Goal: Information Seeking & Learning: Learn about a topic

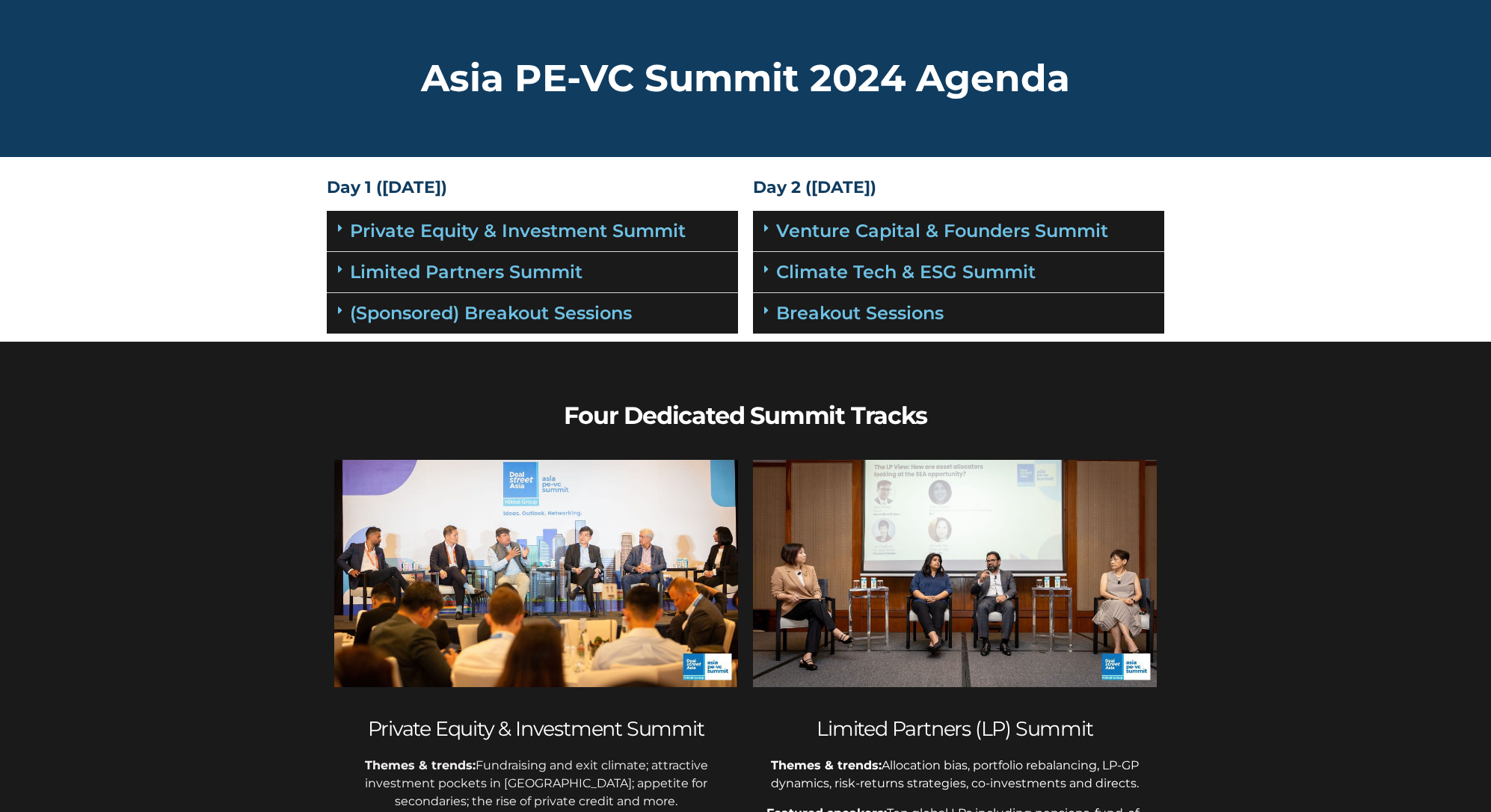
click at [632, 242] on div "Private Equity & Investment Summit" at bounding box center [532, 232] width 411 height 41
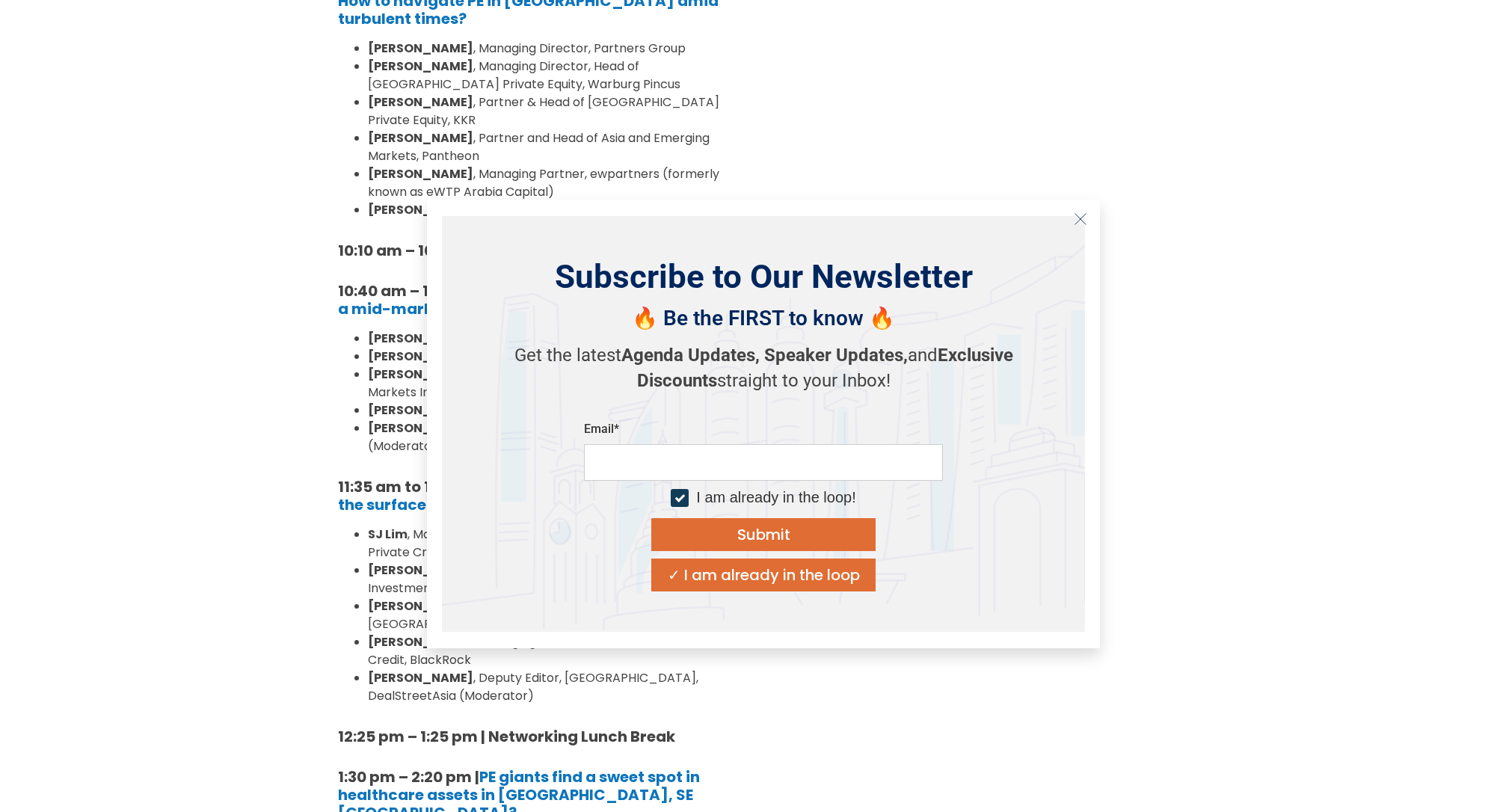
scroll to position [527, 0]
click at [1078, 216] on line "Close" at bounding box center [1081, 219] width 11 height 11
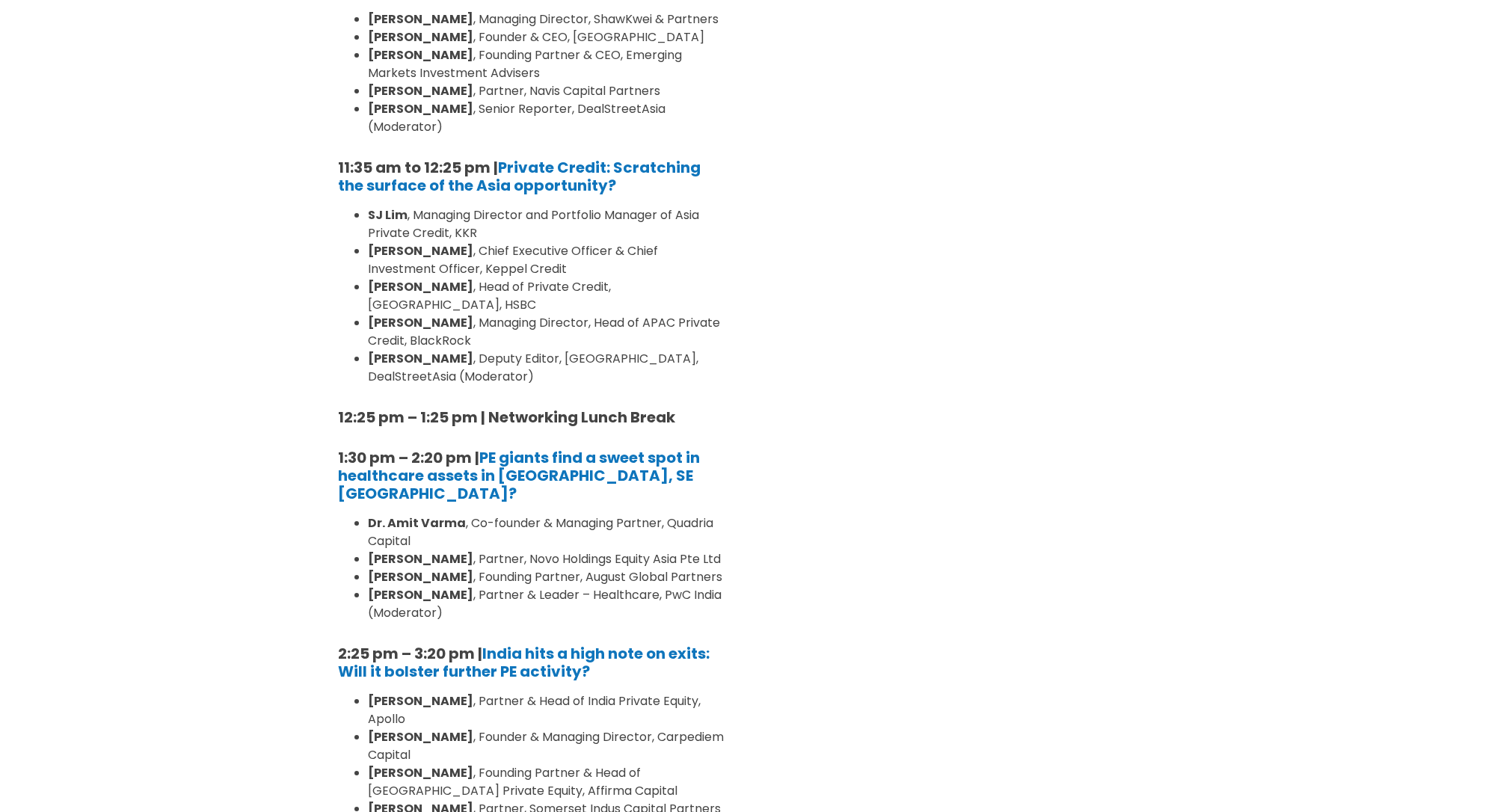
scroll to position [848, 0]
click at [477, 512] on li "Dr. Amit Varma , Co-founder & Managing Partner, Quadria Capital" at bounding box center [548, 530] width 359 height 36
drag, startPoint x: 494, startPoint y: 520, endPoint x: 366, endPoint y: 520, distance: 128.0
click at [366, 520] on ul "Dr. Amit Varma , Co-founder & Managing Partner, Quadria Capital Navjeewan J. Kh…" at bounding box center [533, 565] width 389 height 108
copy strong "Navjeewan J. Khosla"
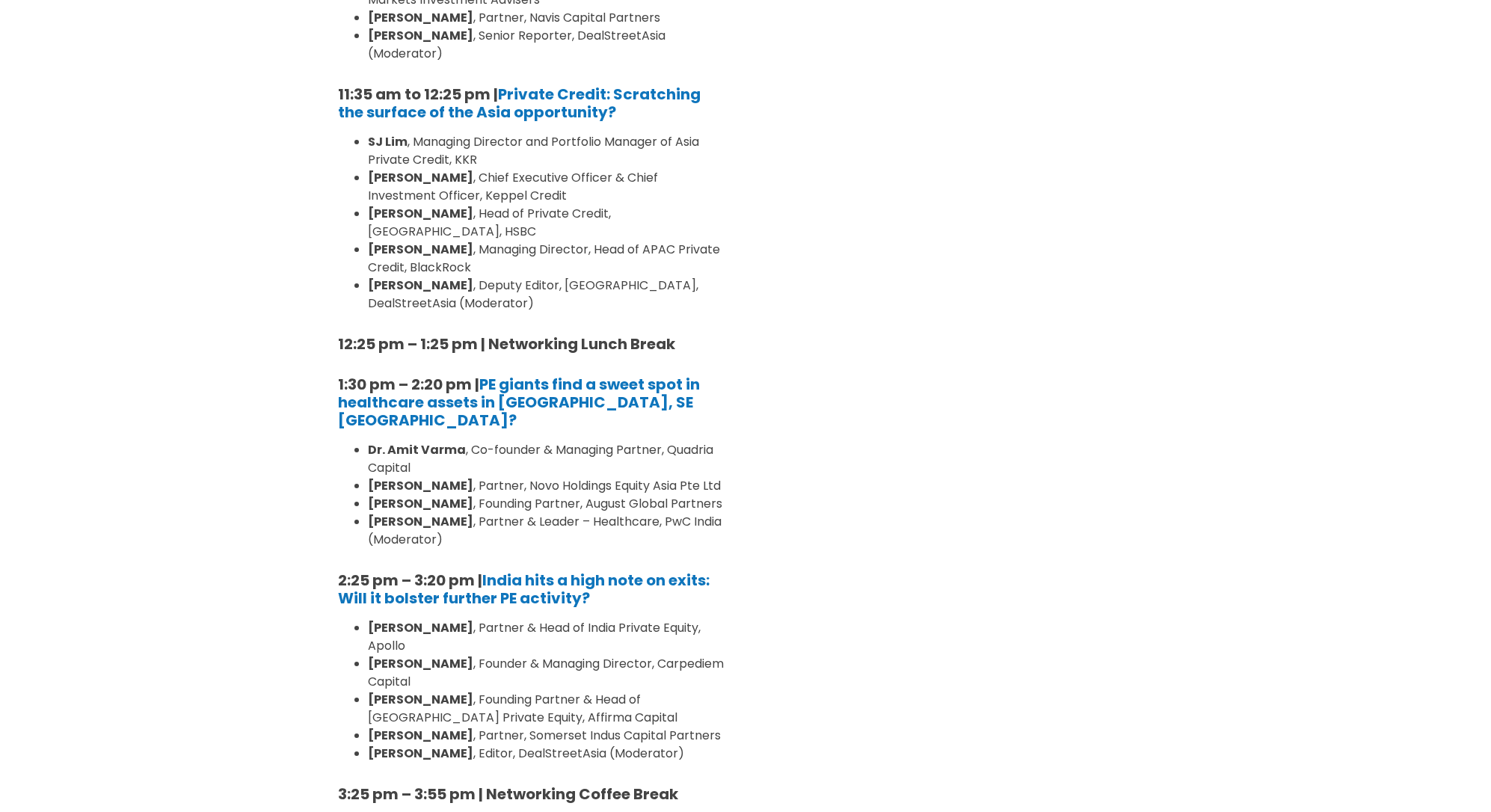
scroll to position [920, 0]
drag, startPoint x: 462, startPoint y: 411, endPoint x: 372, endPoint y: 411, distance: 90.0
click at [372, 440] on strong "Dr. Amit Varma" at bounding box center [416, 448] width 98 height 17
copy strong "Dr. Amit Varma"
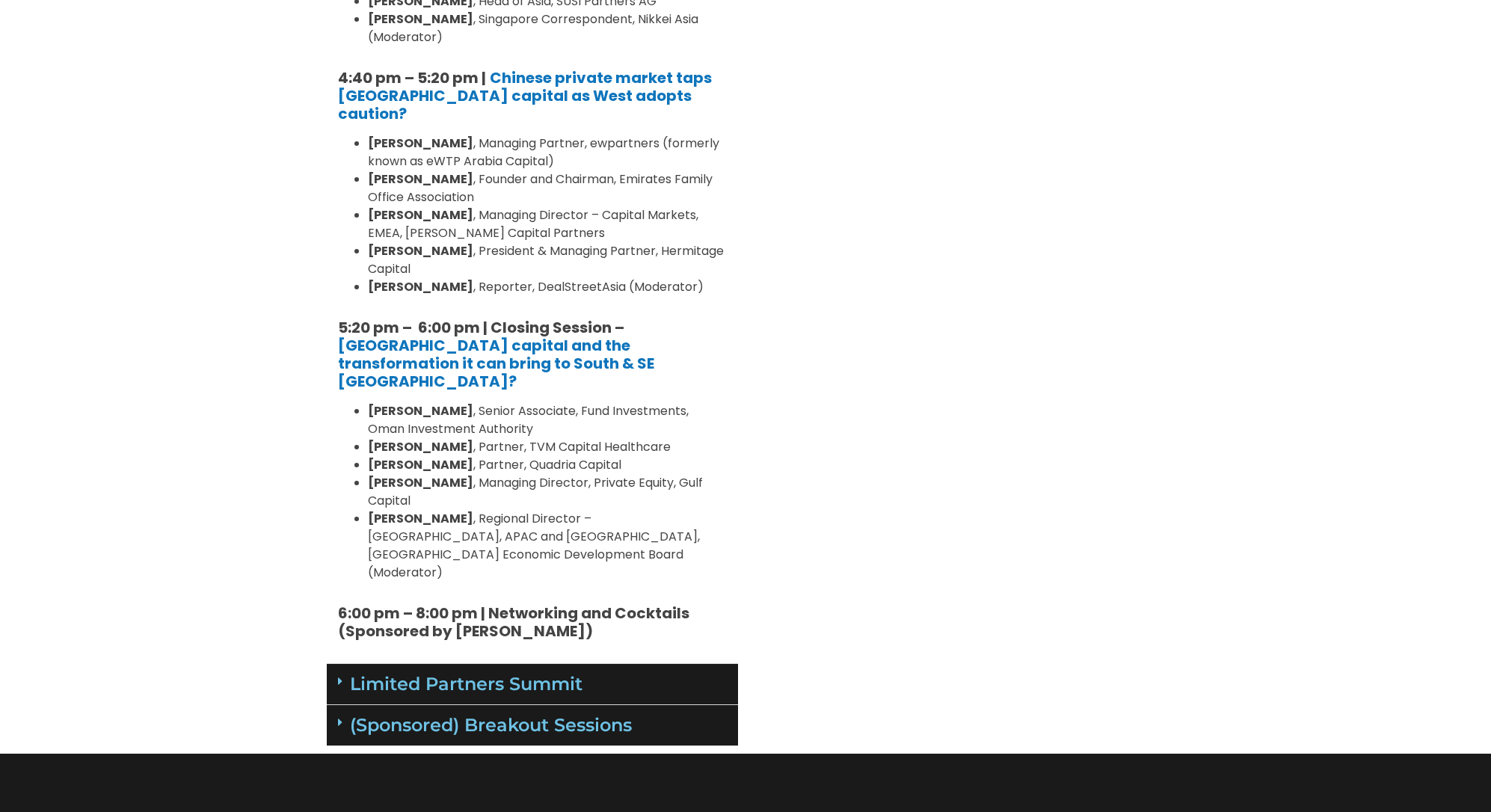
scroll to position [1841, 0]
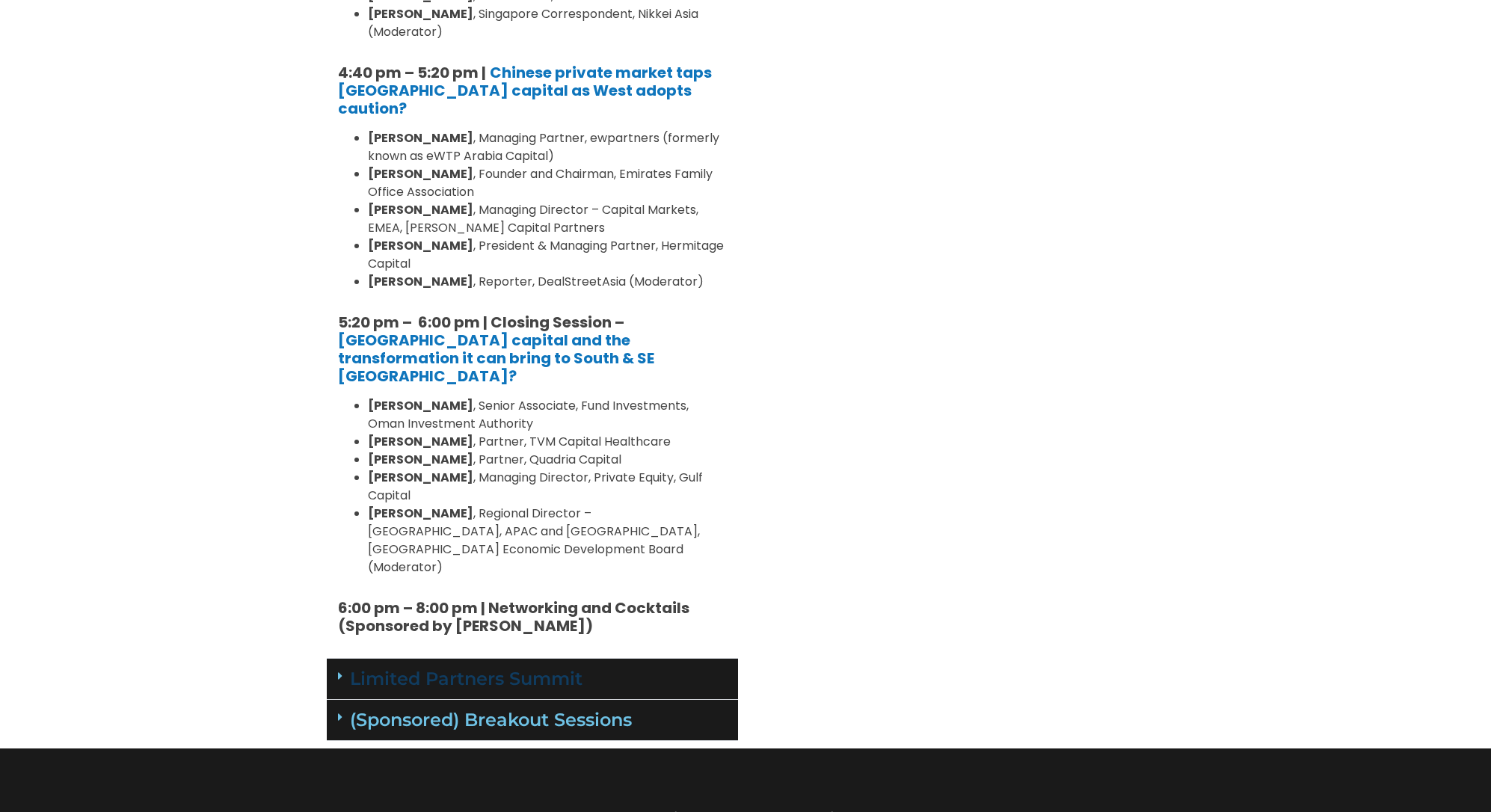
click at [541, 668] on link "Limited Partners Summit" at bounding box center [467, 679] width 233 height 22
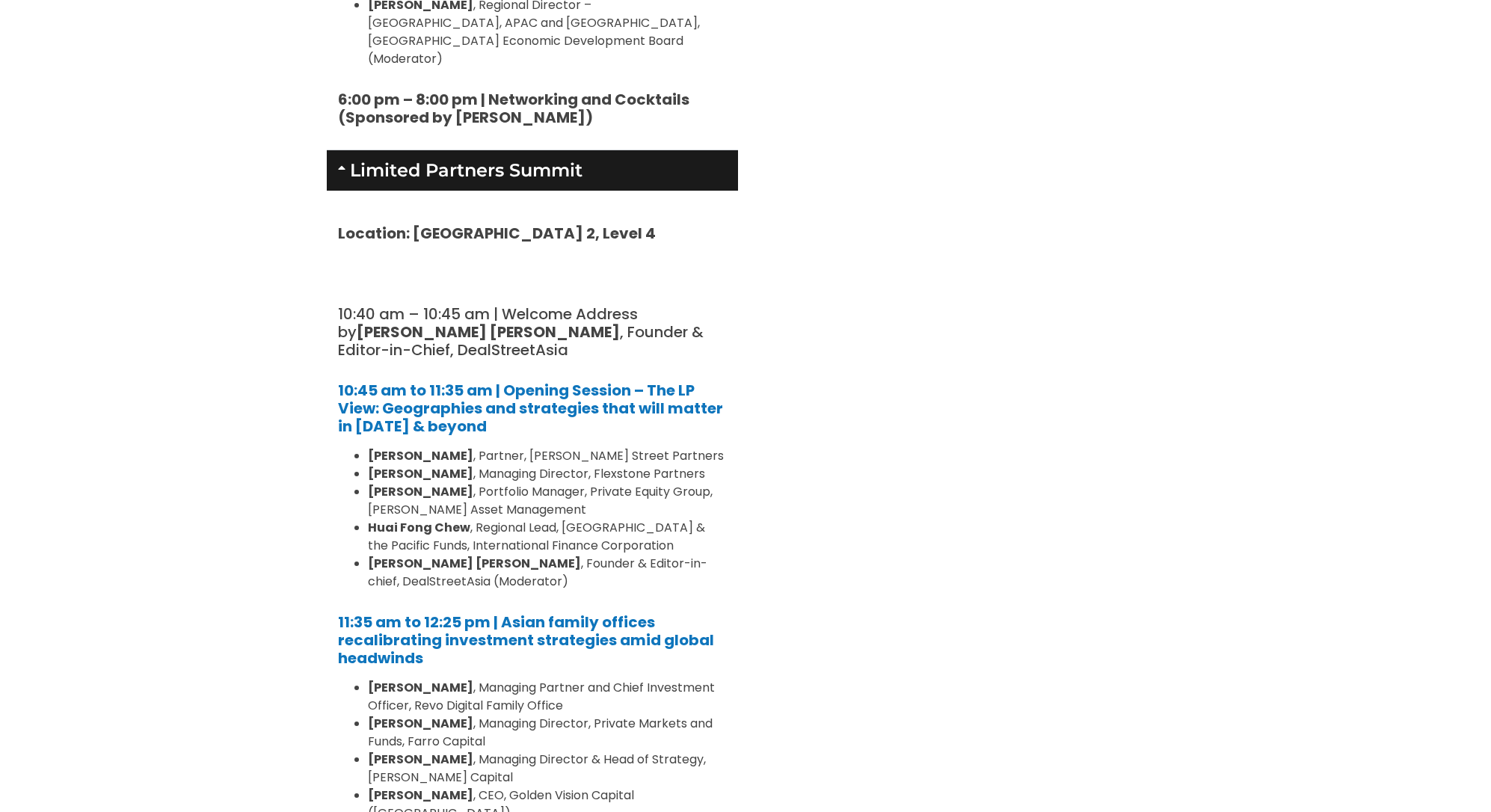
scroll to position [2453, 0]
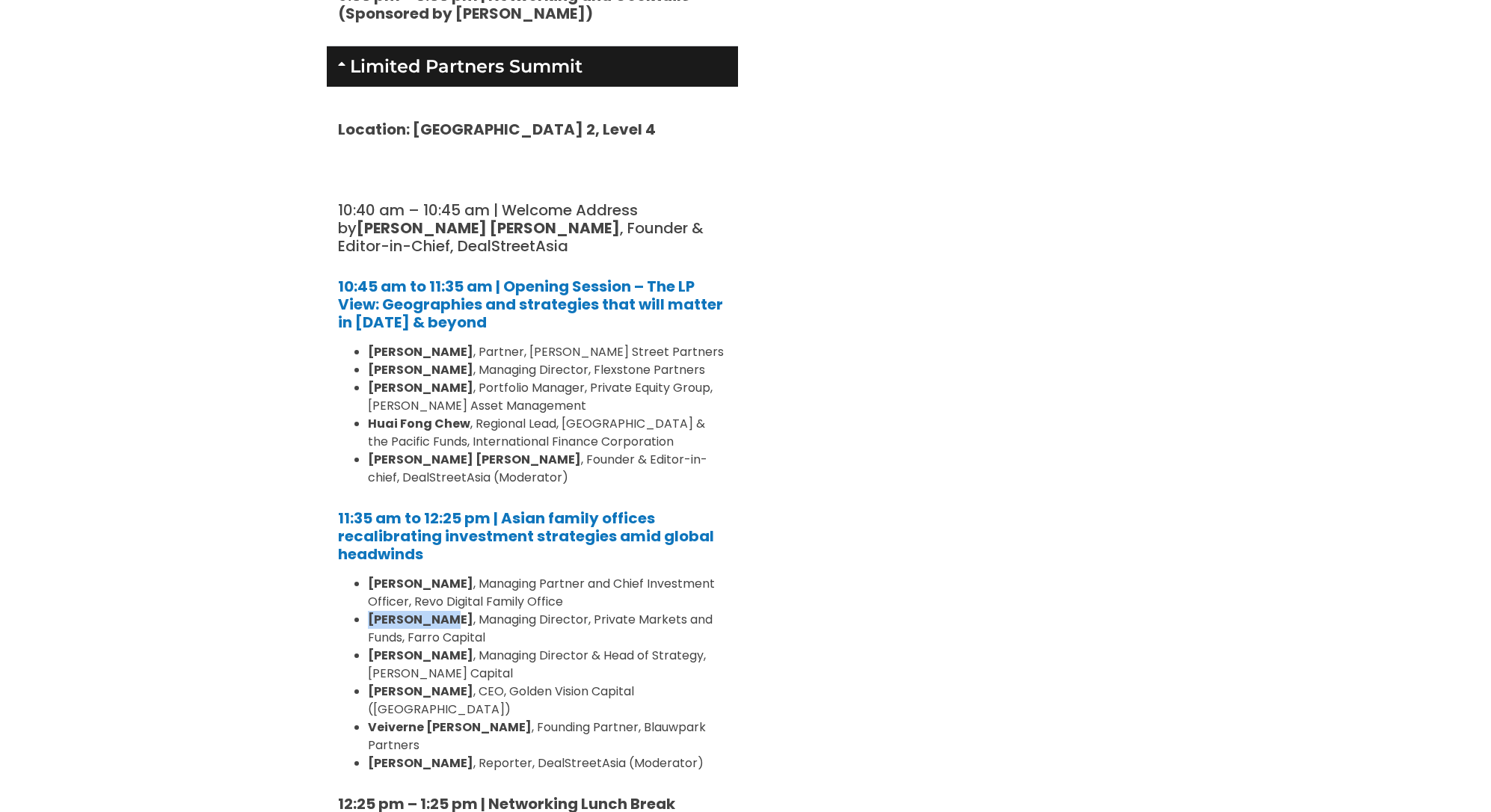
drag, startPoint x: 450, startPoint y: 532, endPoint x: 362, endPoint y: 529, distance: 88.1
click at [362, 575] on ul "Zann Kwan , Managing Partner and Chief Investment Officer, Revo Digital Family …" at bounding box center [533, 674] width 389 height 197
copy strong "Rebekah Woo"
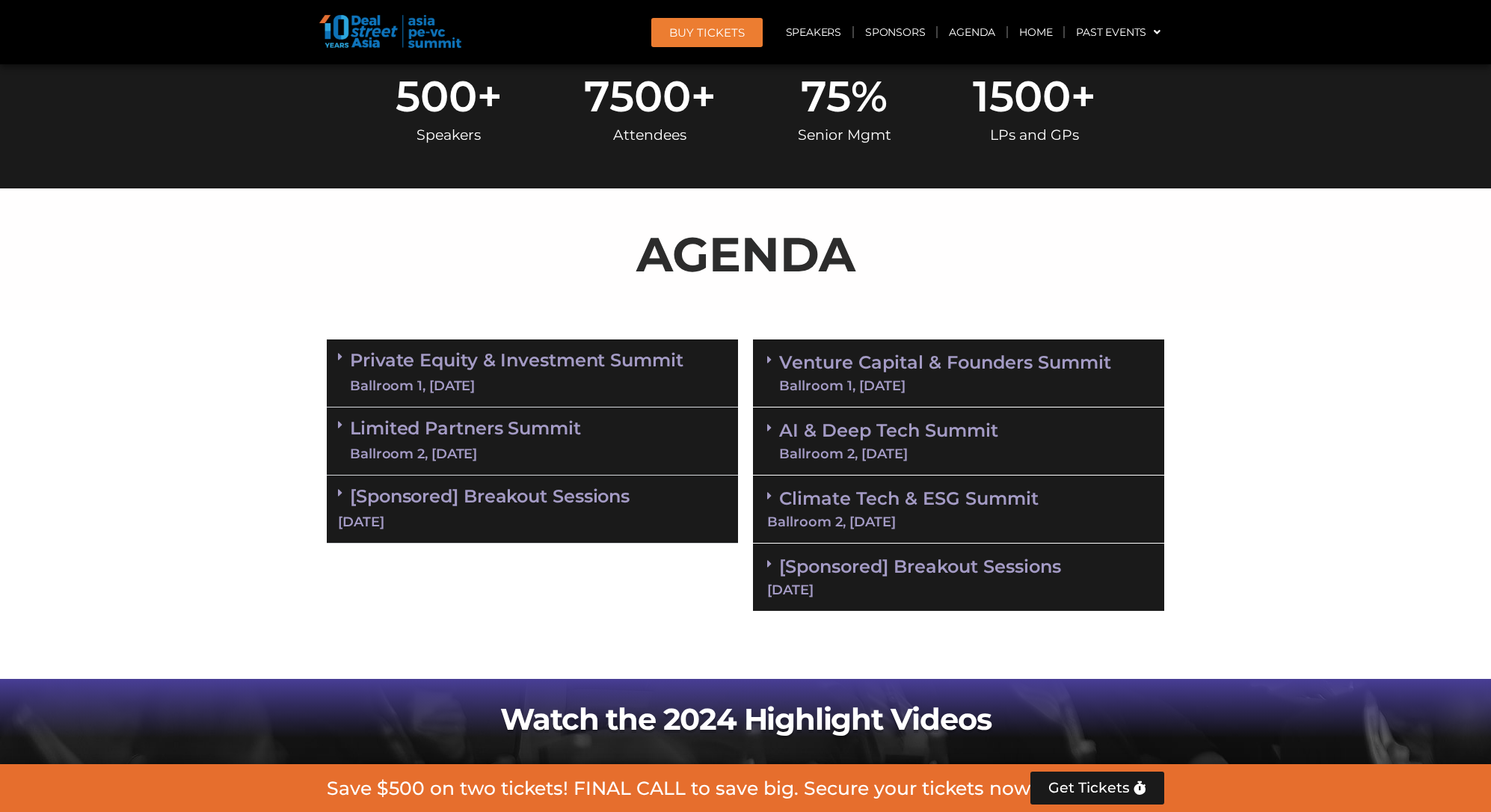
scroll to position [254, 0]
